Goal: Navigation & Orientation: Find specific page/section

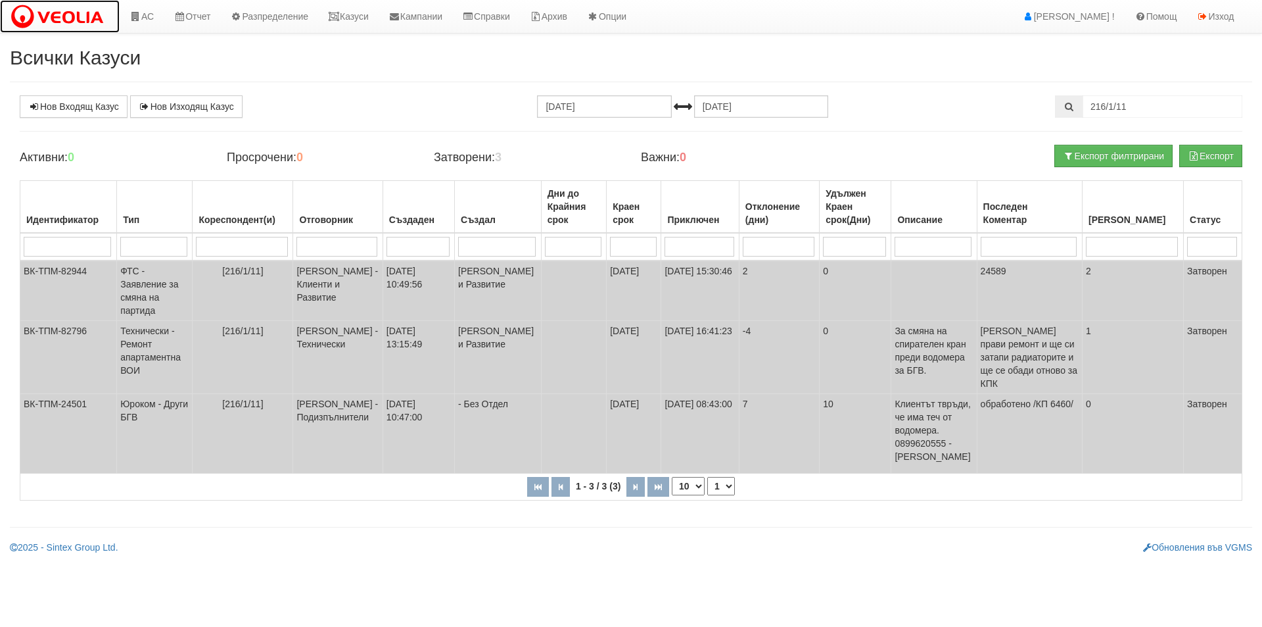
click at [78, 18] on img at bounding box center [60, 17] width 100 height 28
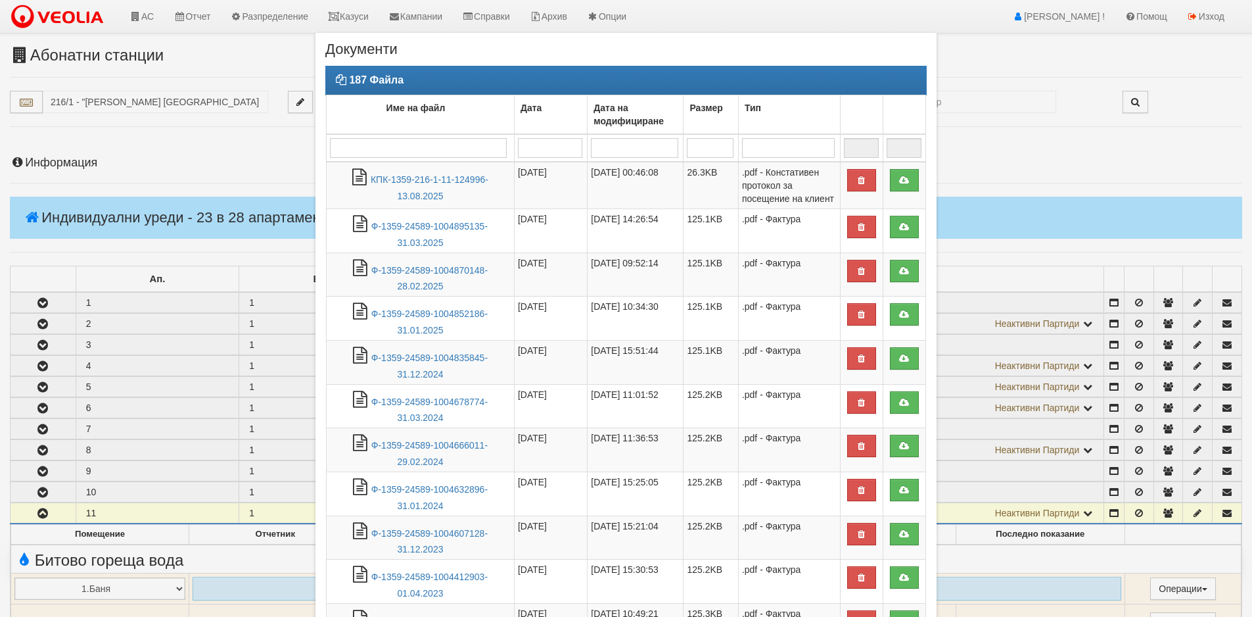
select select "40"
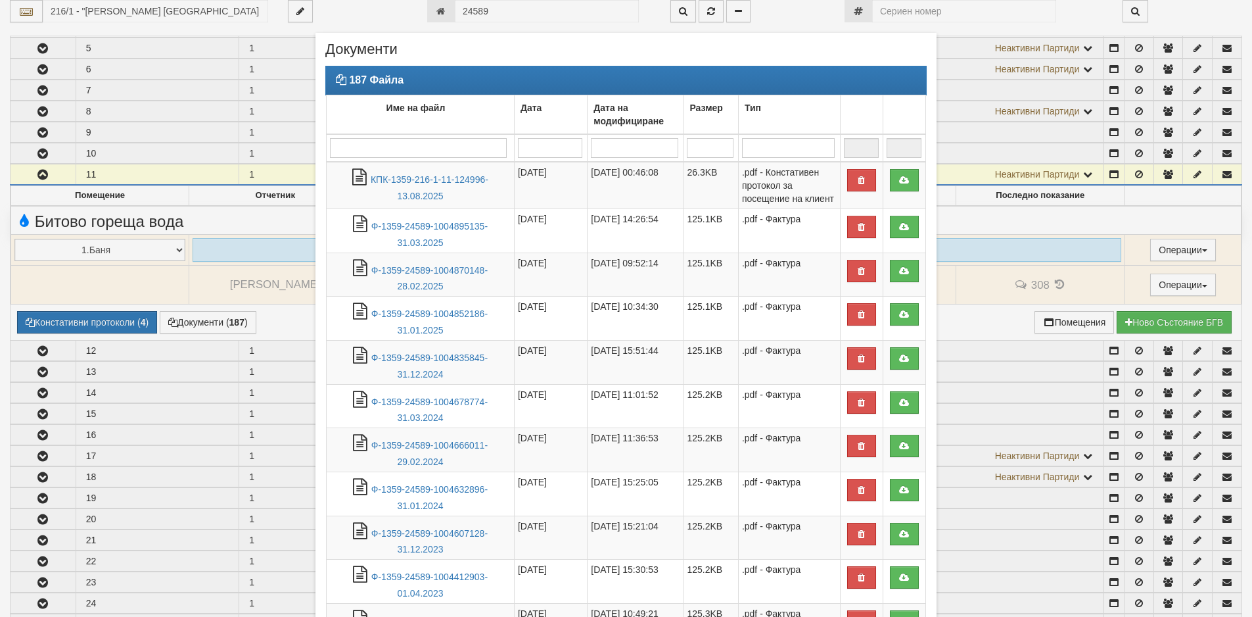
scroll to position [526, 0]
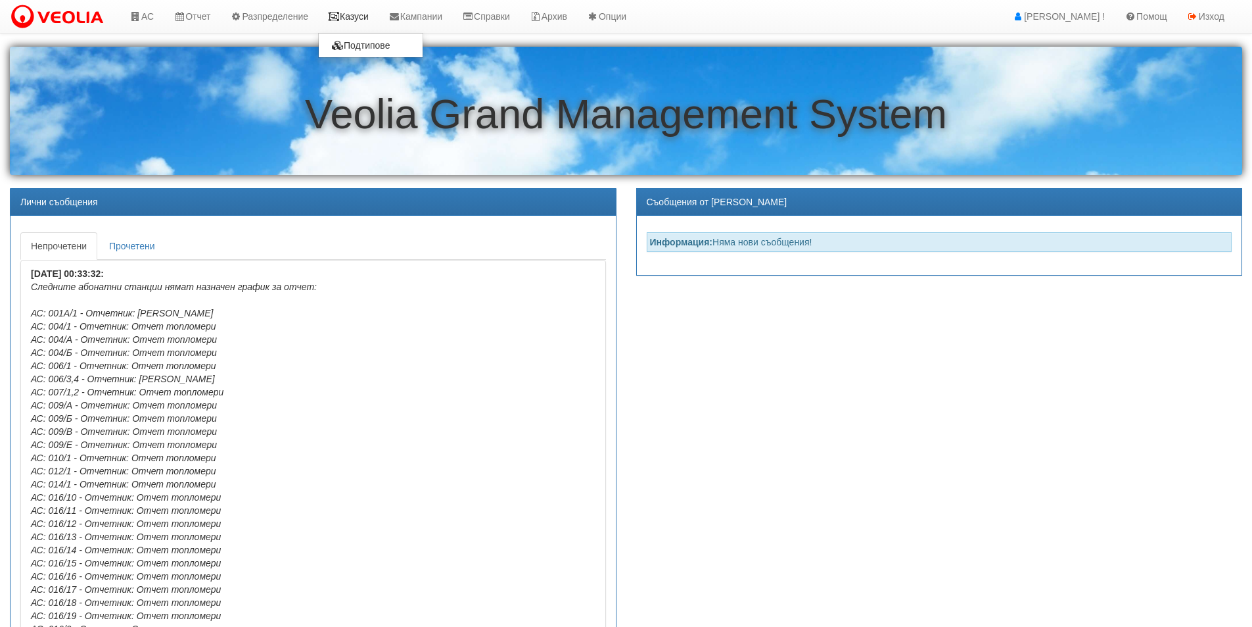
click at [362, 13] on link "Казуси" at bounding box center [348, 16] width 60 height 33
